Goal: Information Seeking & Learning: Learn about a topic

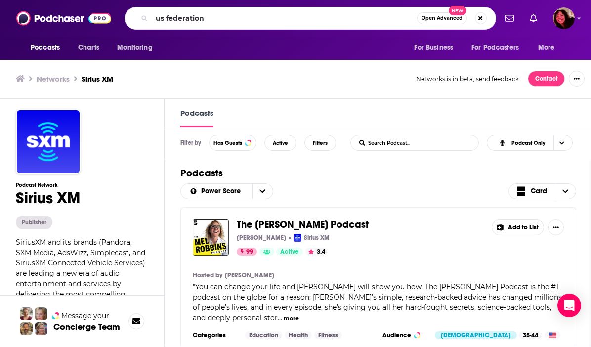
click at [191, 17] on input "us federation" at bounding box center [284, 18] width 265 height 16
type input "cautionary tales"
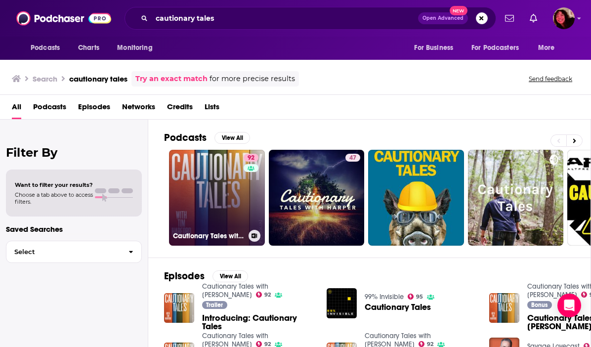
click at [189, 190] on link "92 Cautionary Tales with [PERSON_NAME]" at bounding box center [217, 198] width 96 height 96
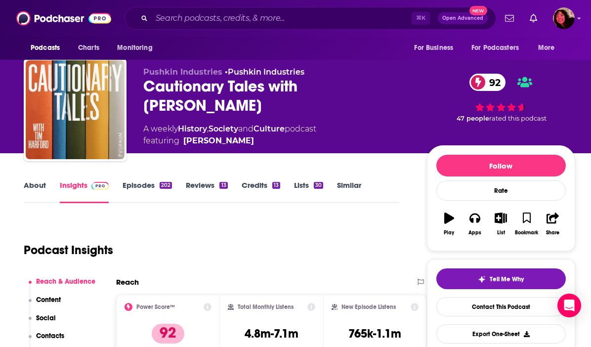
scroll to position [8, 0]
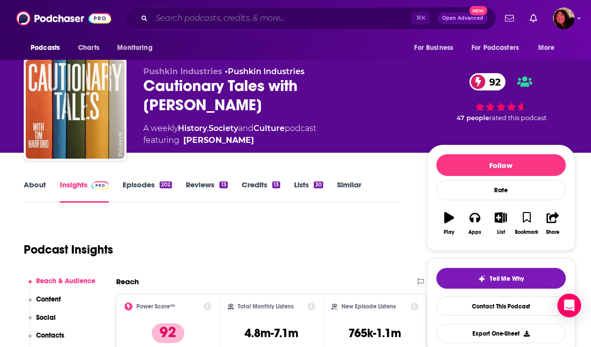
click at [180, 22] on input "Search podcasts, credits, & more..." at bounding box center [282, 18] width 260 height 16
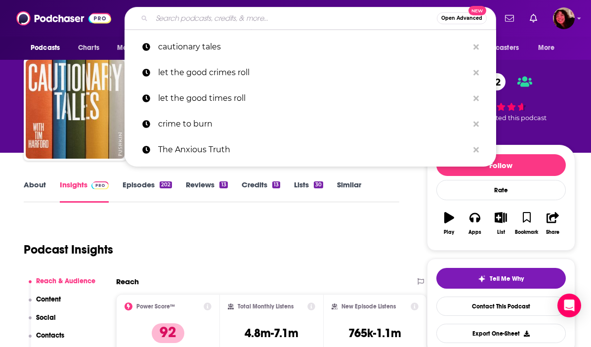
click at [180, 22] on input "Search podcasts, credits, & more..." at bounding box center [294, 18] width 285 height 16
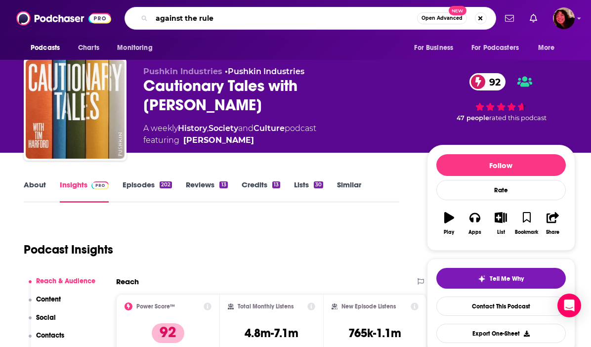
type input "against the rules"
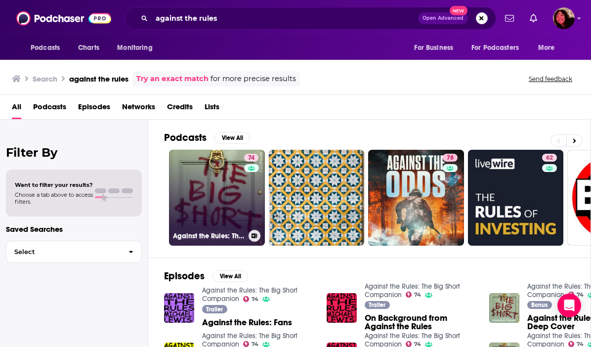
click at [188, 195] on link "74 Against the Rules: The Big Short Companion" at bounding box center [217, 198] width 96 height 96
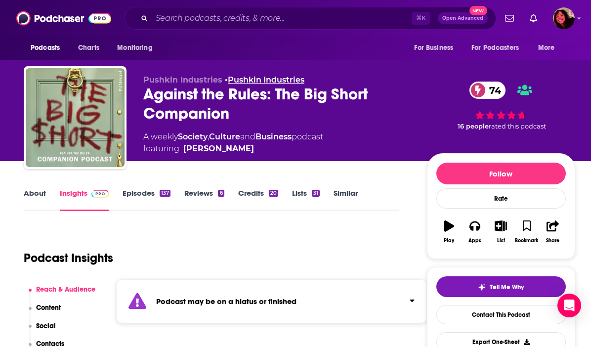
click at [240, 80] on link "Pushkin Industries" at bounding box center [266, 79] width 77 height 9
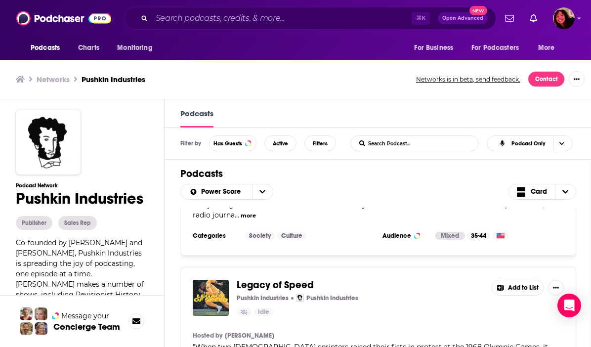
scroll to position [8388, 0]
click at [187, 23] on input "Search podcasts, credits, & more..." at bounding box center [282, 18] width 260 height 16
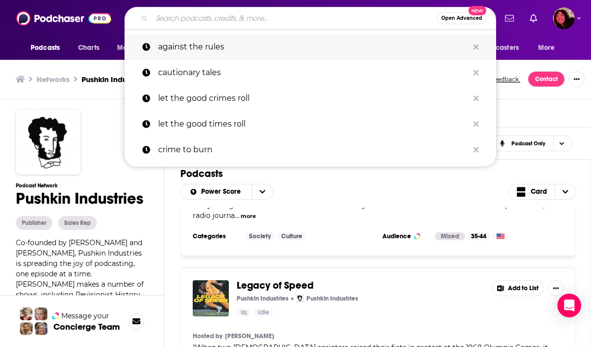
click at [173, 41] on p "against the rules" at bounding box center [313, 47] width 310 height 26
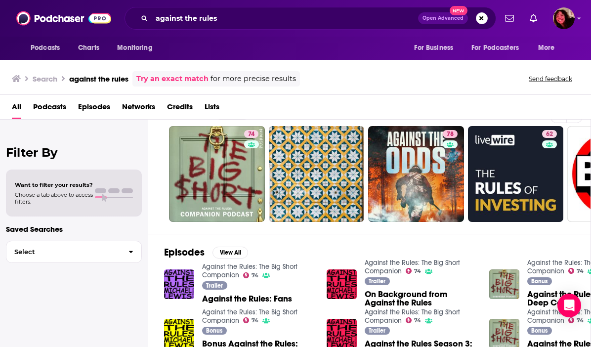
scroll to position [25, 0]
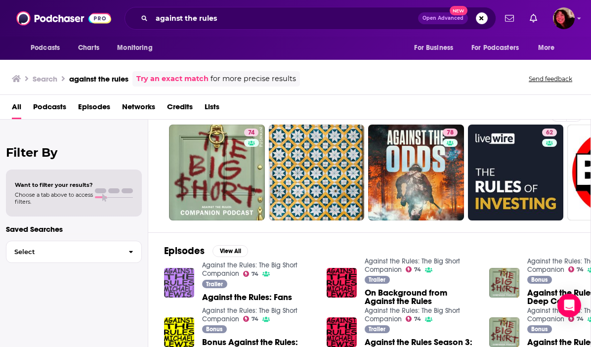
click at [180, 288] on img "Against the Rules: Fans" at bounding box center [179, 283] width 30 height 30
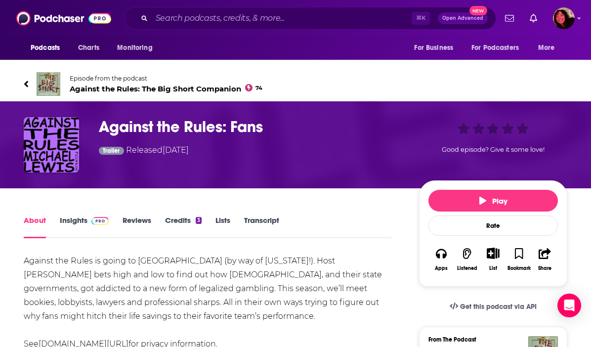
click at [113, 89] on span "Against the Rules: The Big Short Companion 74" at bounding box center [166, 88] width 193 height 9
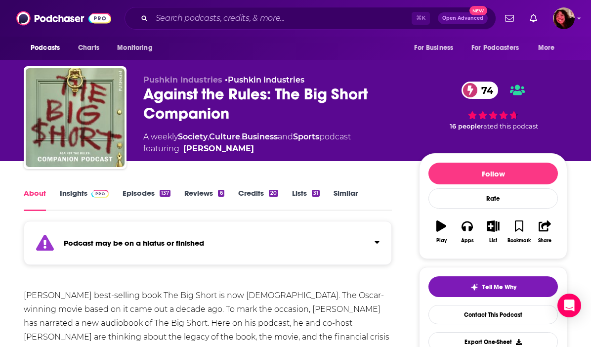
click at [66, 201] on link "Insights" at bounding box center [84, 199] width 49 height 23
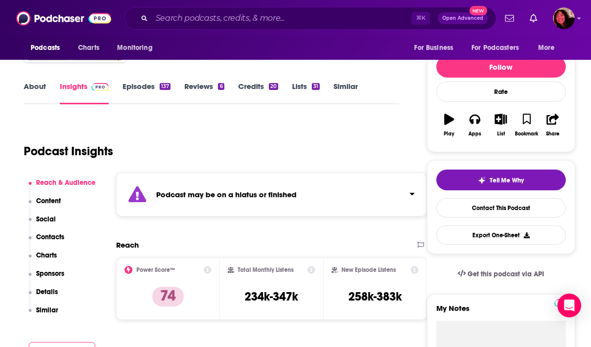
scroll to position [129, 0]
